Goal: Find specific page/section: Find specific page/section

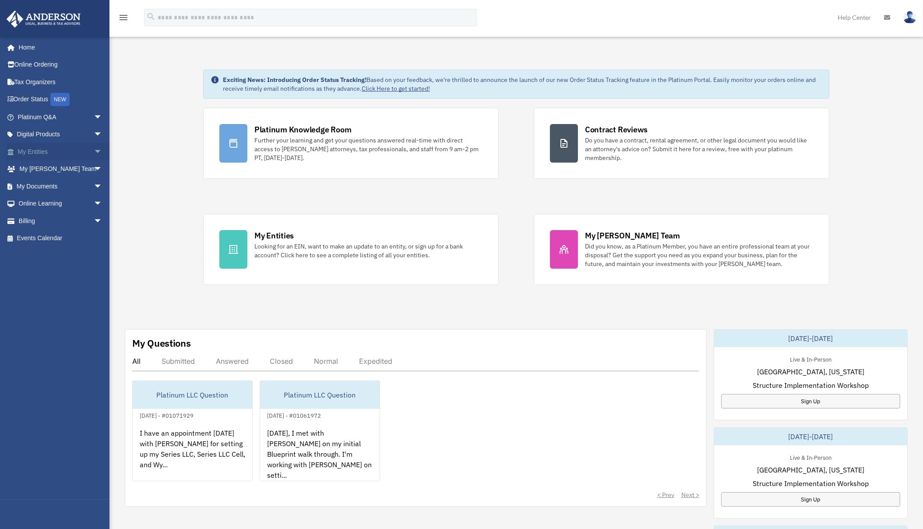
click at [94, 149] on span "arrow_drop_down" at bounding box center [103, 152] width 18 height 18
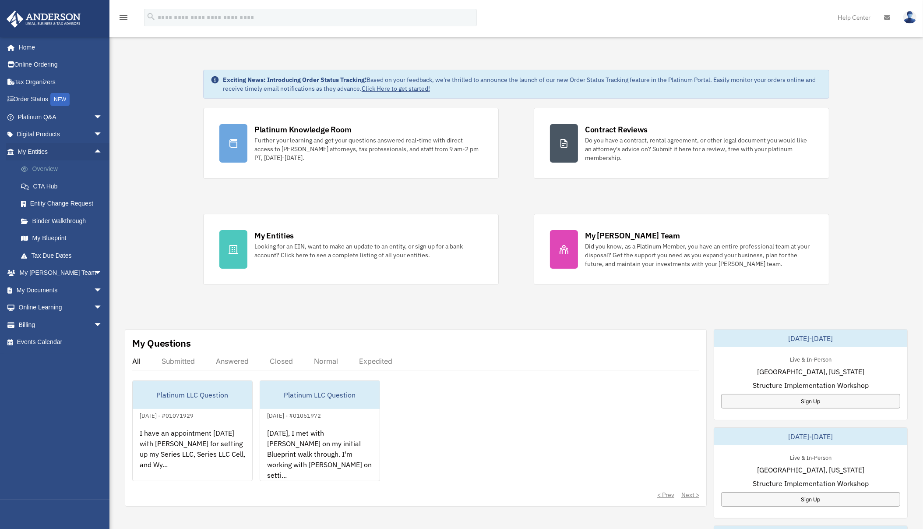
click at [63, 166] on link "Overview" at bounding box center [63, 169] width 103 height 18
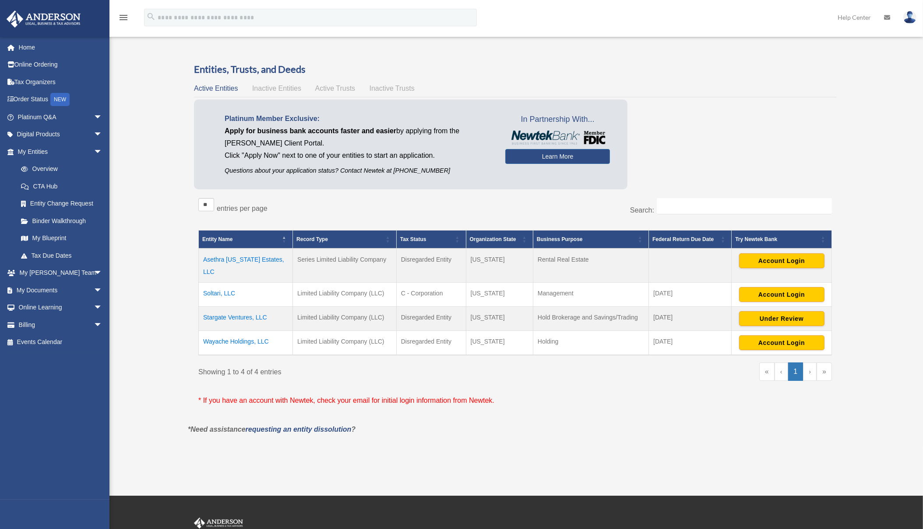
click at [231, 309] on td "Stargate Ventures, LLC" at bounding box center [246, 319] width 94 height 24
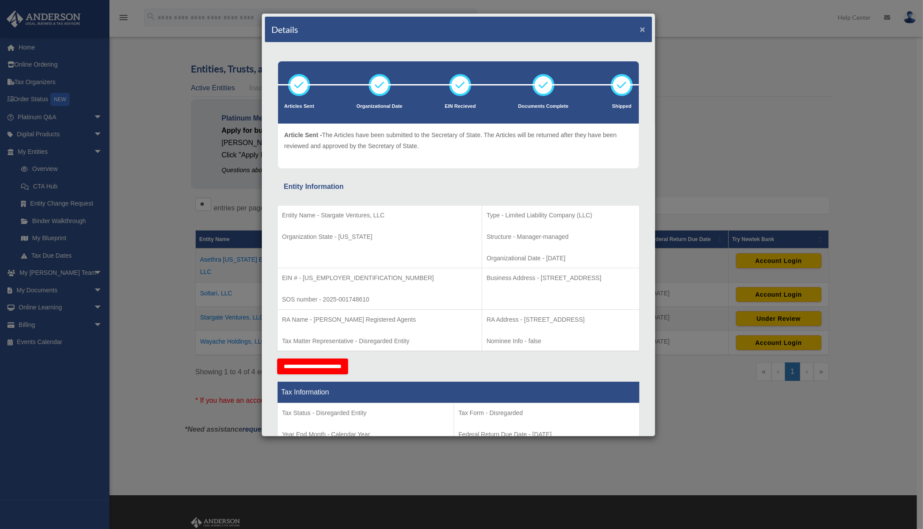
click at [640, 28] on button "×" at bounding box center [643, 29] width 6 height 9
